Goal: Use online tool/utility: Utilize a website feature to perform a specific function

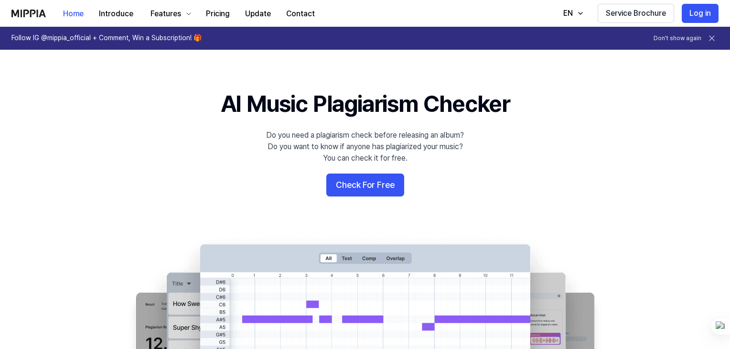
click at [366, 191] on button "Check For Free" at bounding box center [365, 184] width 78 height 23
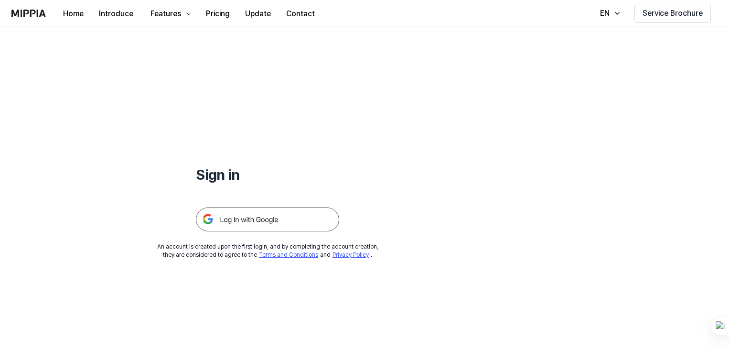
click at [321, 218] on img at bounding box center [267, 219] width 143 height 24
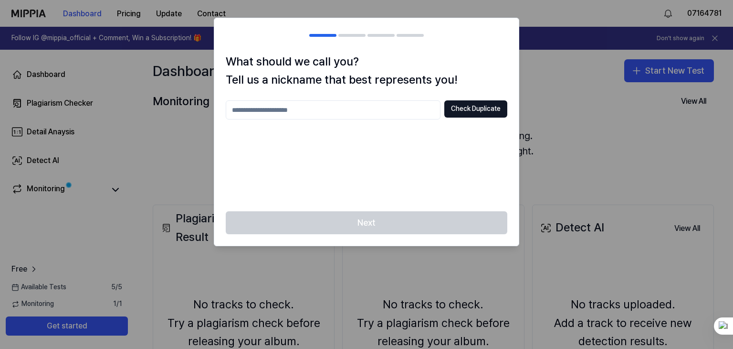
click at [354, 100] on div "What should we call you? Tell us a nickname that best represents you! Check Dup…" at bounding box center [366, 132] width 305 height 159
click at [321, 113] on input "text" at bounding box center [333, 109] width 215 height 19
type input "******"
click at [459, 115] on button "Check Duplicate" at bounding box center [476, 108] width 63 height 17
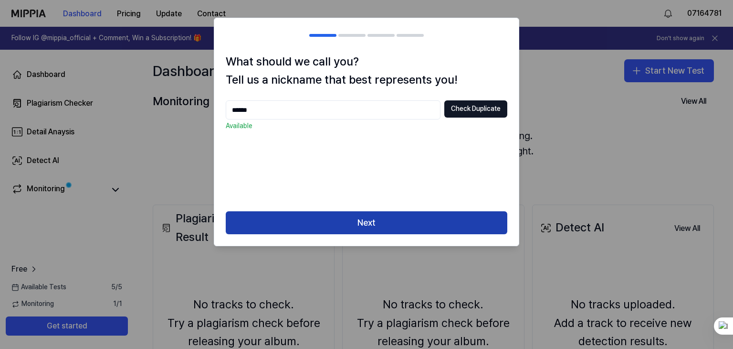
click at [330, 220] on button "Next" at bounding box center [367, 222] width 282 height 23
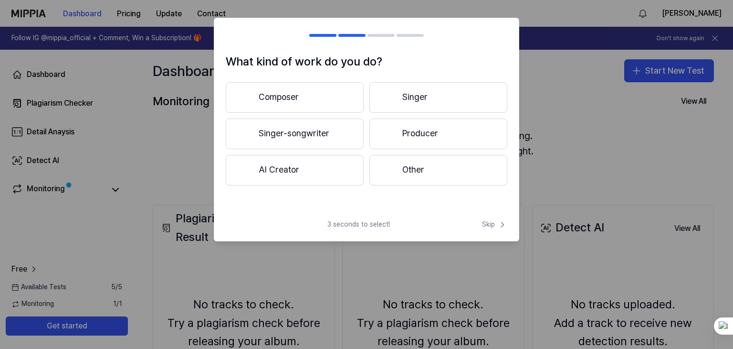
click at [394, 127] on button "Producer" at bounding box center [439, 133] width 138 height 31
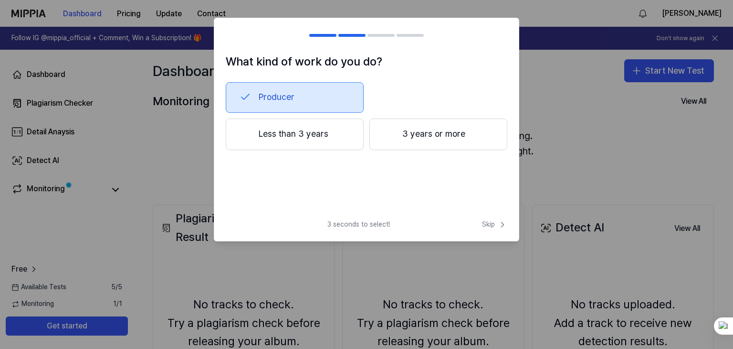
click at [396, 141] on button "3 years or more" at bounding box center [439, 134] width 138 height 32
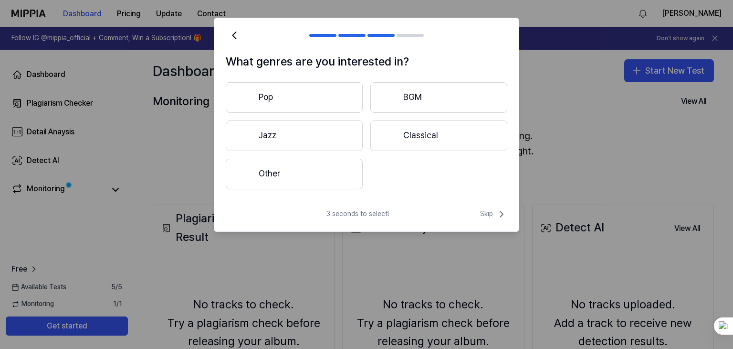
click at [338, 176] on button "Other" at bounding box center [294, 174] width 137 height 31
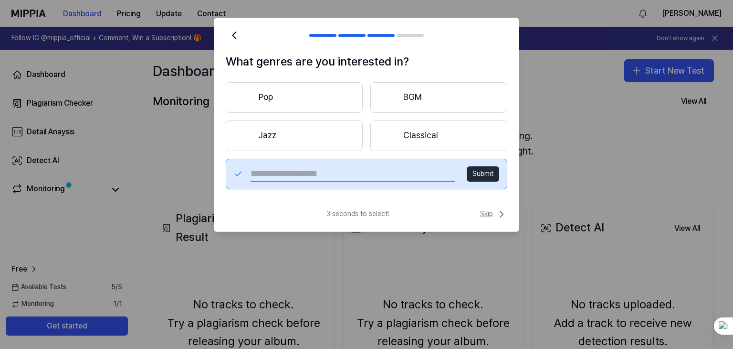
click at [500, 213] on icon at bounding box center [501, 213] width 11 height 11
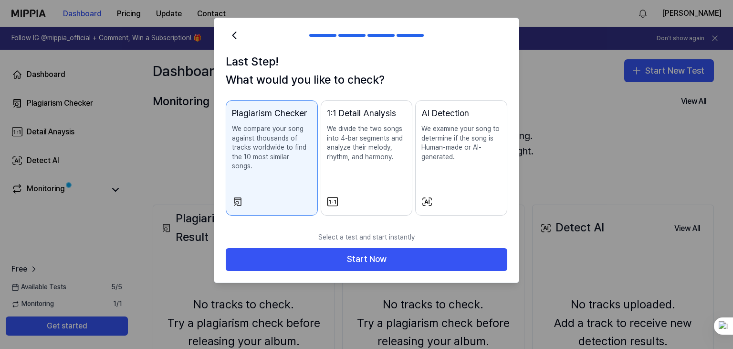
click at [476, 170] on div "AI Detection We examine your song to determine if the song is Human-made or AI-…" at bounding box center [462, 143] width 80 height 74
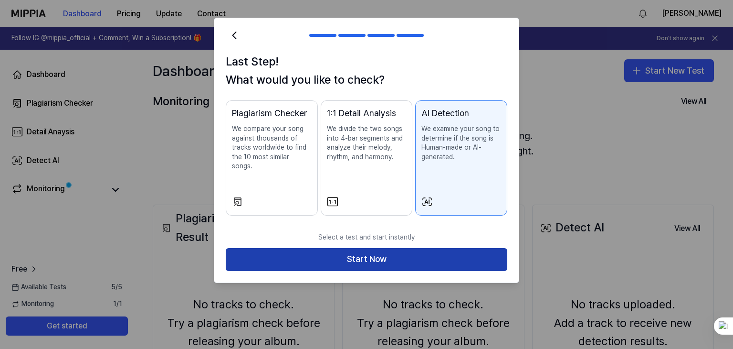
click at [445, 249] on button "Start Now" at bounding box center [367, 259] width 282 height 23
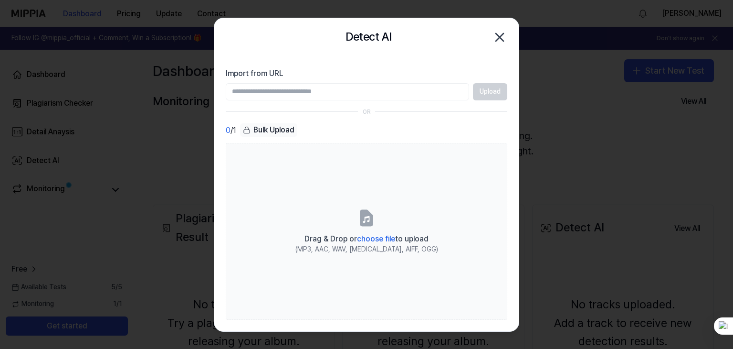
click at [372, 95] on input "Import from URL" at bounding box center [348, 91] width 244 height 17
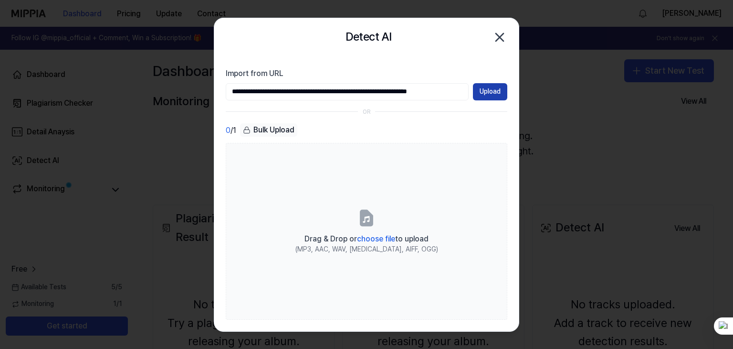
type input "**********"
click at [486, 93] on button "Upload" at bounding box center [490, 91] width 34 height 17
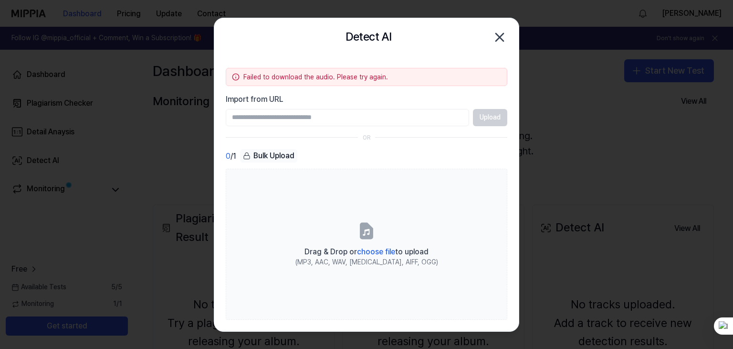
click at [391, 116] on input "Import from URL" at bounding box center [348, 117] width 244 height 17
click at [456, 160] on div "0 / 1 Bulk Upload" at bounding box center [367, 156] width 282 height 14
click at [309, 128] on section "Failed to download the audio. Please try again. Import from URL Upload OR 0 / 1…" at bounding box center [366, 193] width 305 height 275
click at [311, 117] on input "Import from URL" at bounding box center [348, 117] width 244 height 17
paste input "**********"
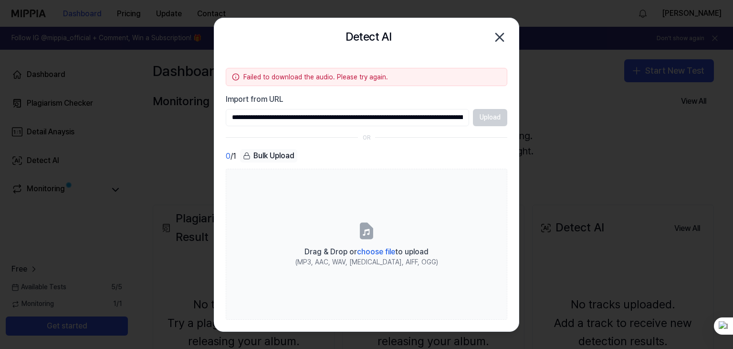
scroll to position [0, 311]
type input "**********"
click at [492, 122] on button "Upload" at bounding box center [490, 117] width 34 height 17
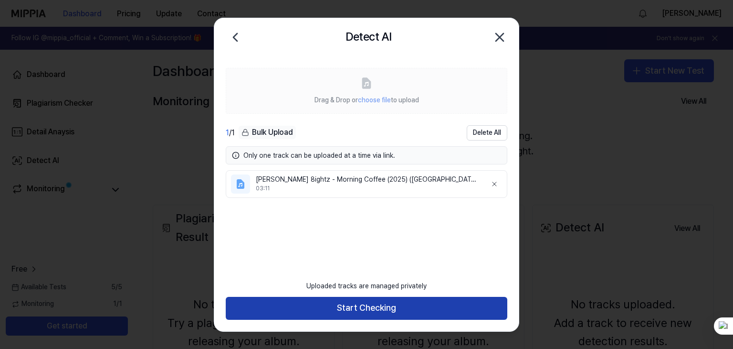
click at [365, 304] on button "Start Checking" at bounding box center [367, 308] width 282 height 23
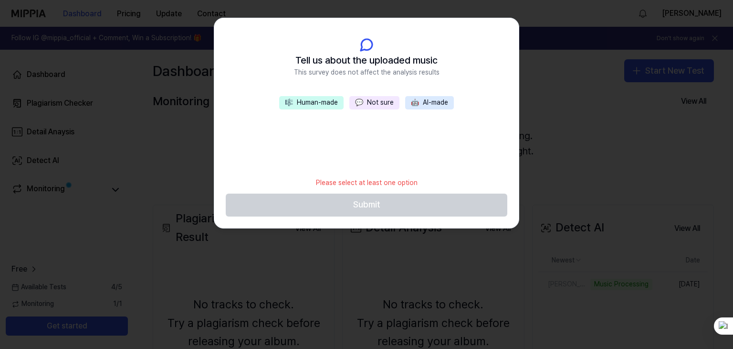
click at [425, 104] on button "🤖 AI-made" at bounding box center [429, 102] width 49 height 13
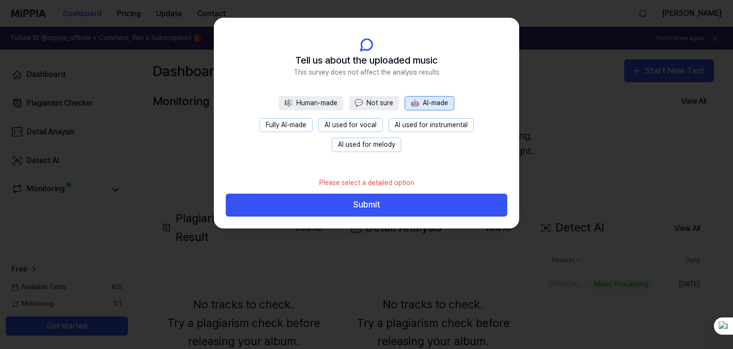
click at [289, 130] on button "Fully AI-made" at bounding box center [286, 125] width 53 height 14
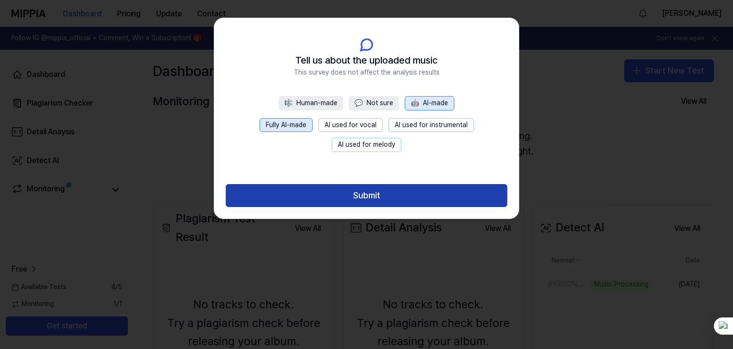
click at [327, 200] on button "Submit" at bounding box center [367, 195] width 282 height 23
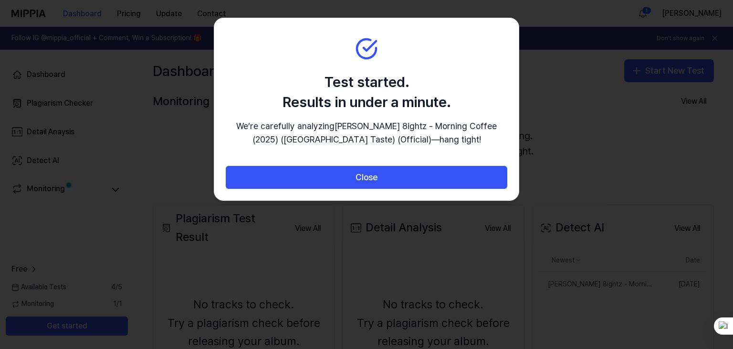
click at [625, 139] on div at bounding box center [366, 174] width 733 height 349
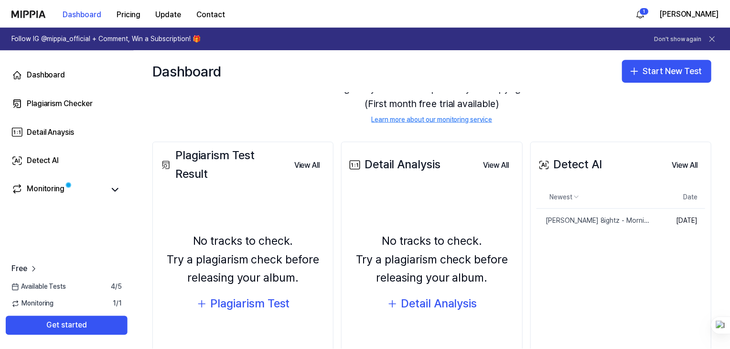
scroll to position [64, 0]
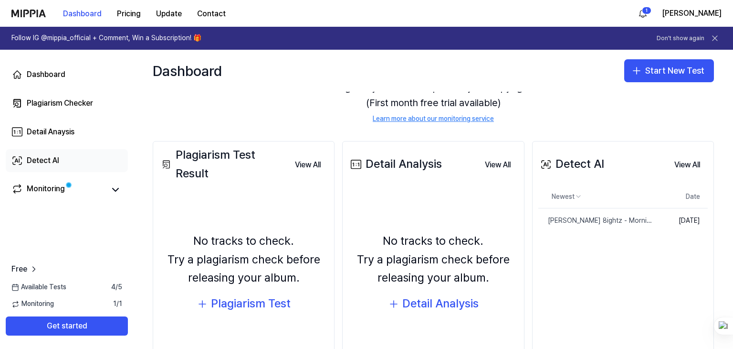
click at [44, 162] on div "Detect AI" at bounding box center [43, 160] width 32 height 11
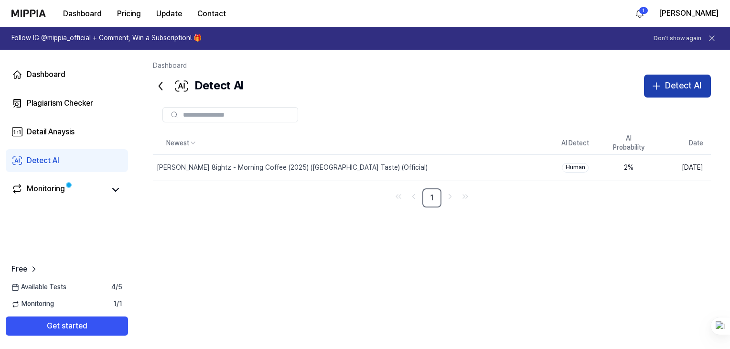
click at [670, 91] on div "Detect AI" at bounding box center [683, 86] width 36 height 14
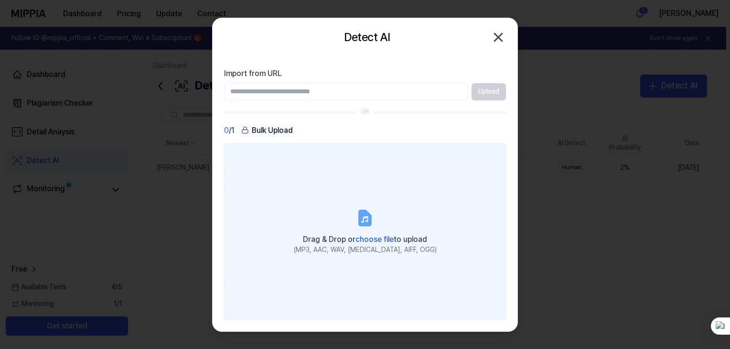
click at [340, 234] on span "Drag & Drop or choose file to upload" at bounding box center [365, 238] width 124 height 9
click at [0, 0] on input "Drag & Drop or choose file to upload (MP3, AAC, WAV, FLAC, AIFF, OGG)" at bounding box center [0, 0] width 0 height 0
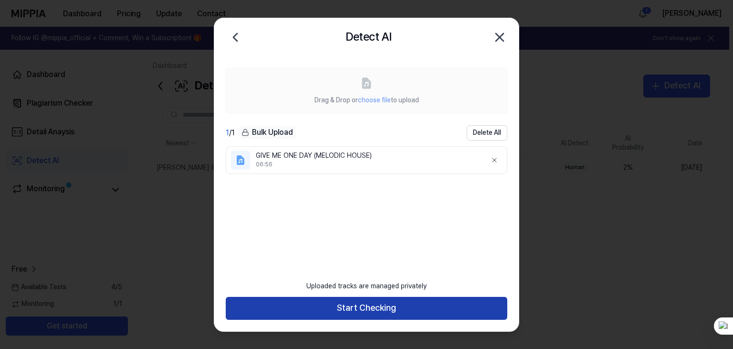
click at [383, 311] on button "Start Checking" at bounding box center [367, 308] width 282 height 23
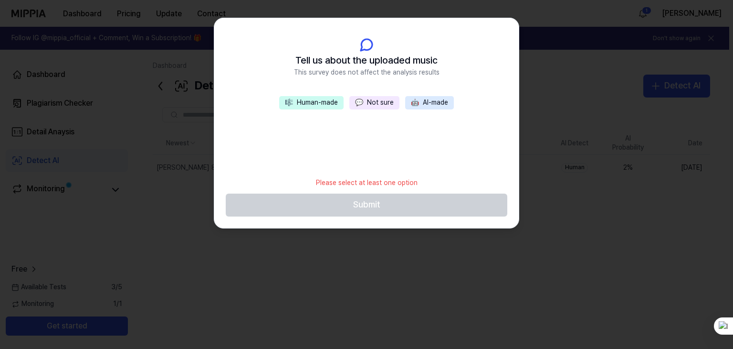
click at [329, 104] on button "🎼 Human-made" at bounding box center [311, 102] width 64 height 13
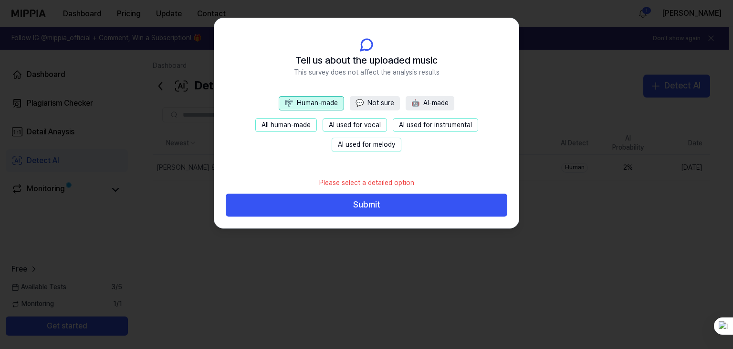
click at [289, 125] on button "All human-made" at bounding box center [286, 125] width 62 height 14
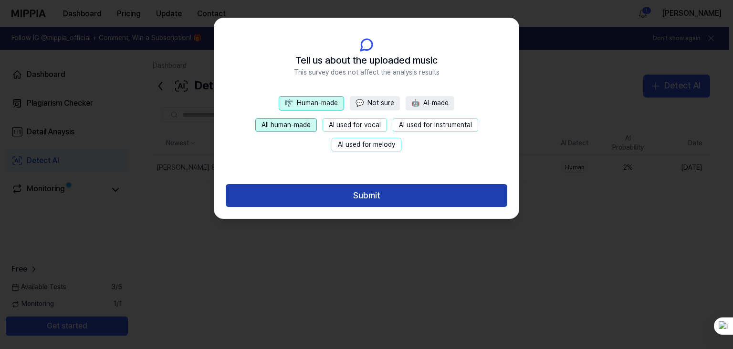
click at [373, 196] on button "Submit" at bounding box center [367, 195] width 282 height 23
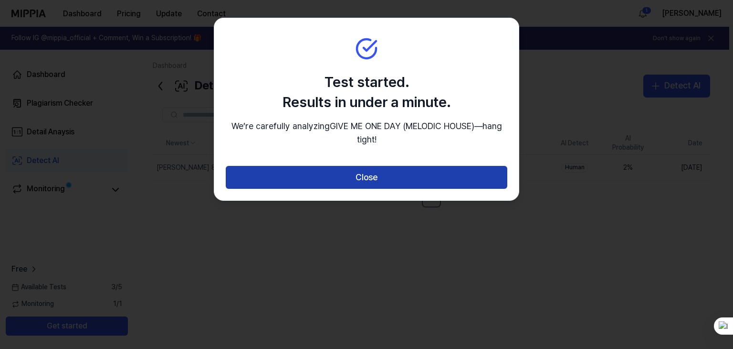
click at [379, 176] on button "Close" at bounding box center [367, 177] width 282 height 23
